Goal: Task Accomplishment & Management: Manage account settings

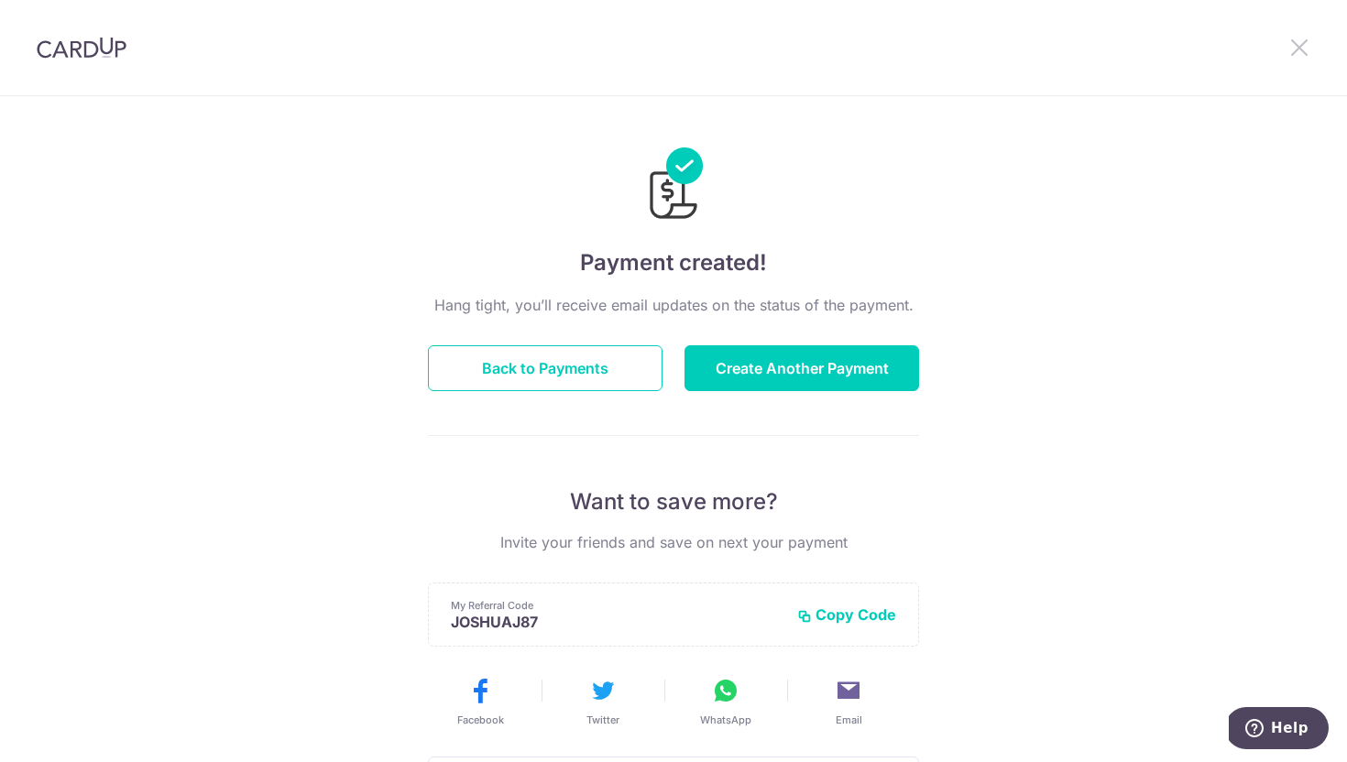
click at [1304, 40] on icon at bounding box center [1299, 47] width 22 height 23
